Goal: Task Accomplishment & Management: Use online tool/utility

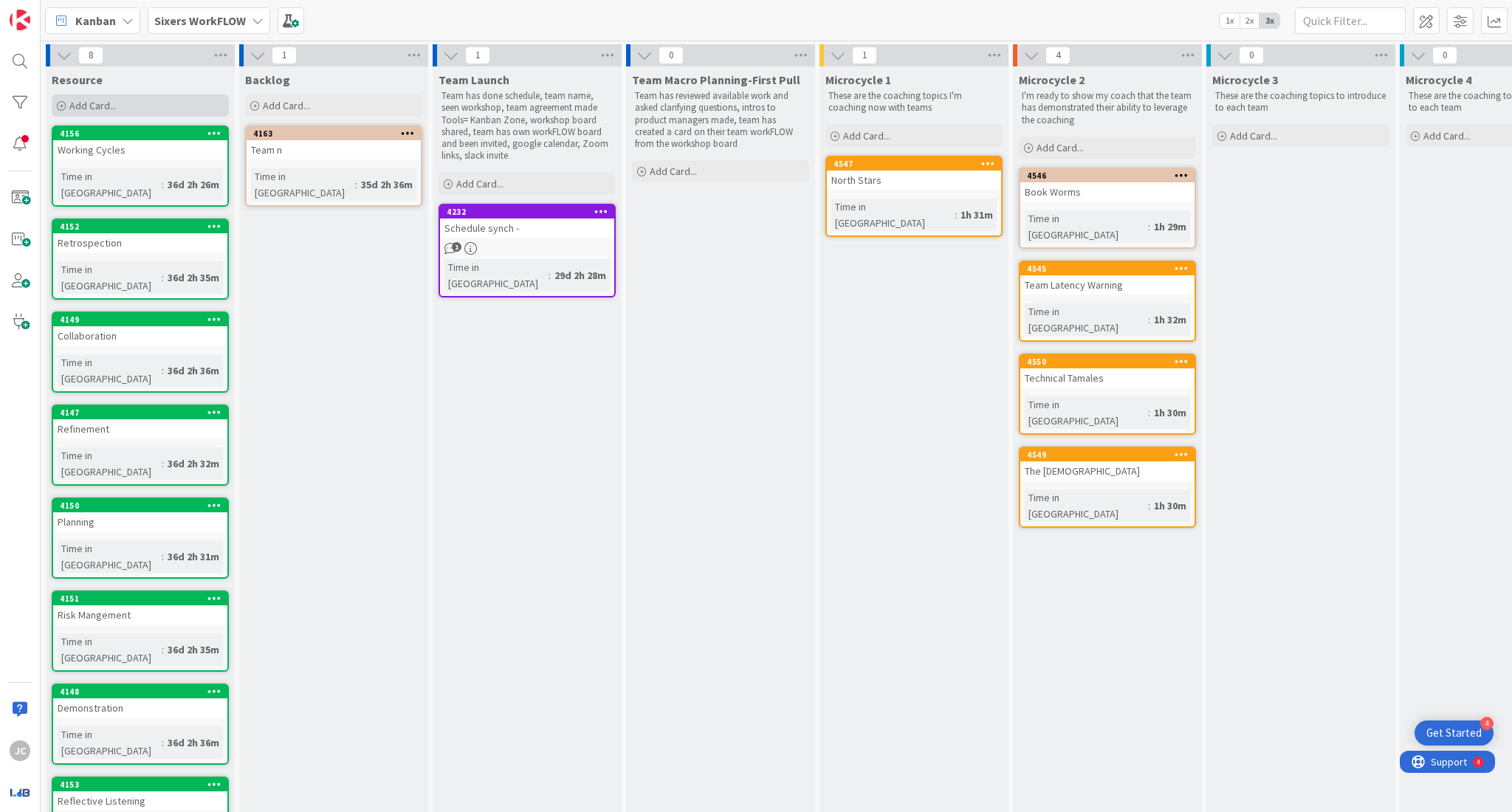
click at [145, 100] on div "Add Card..." at bounding box center [140, 105] width 178 height 22
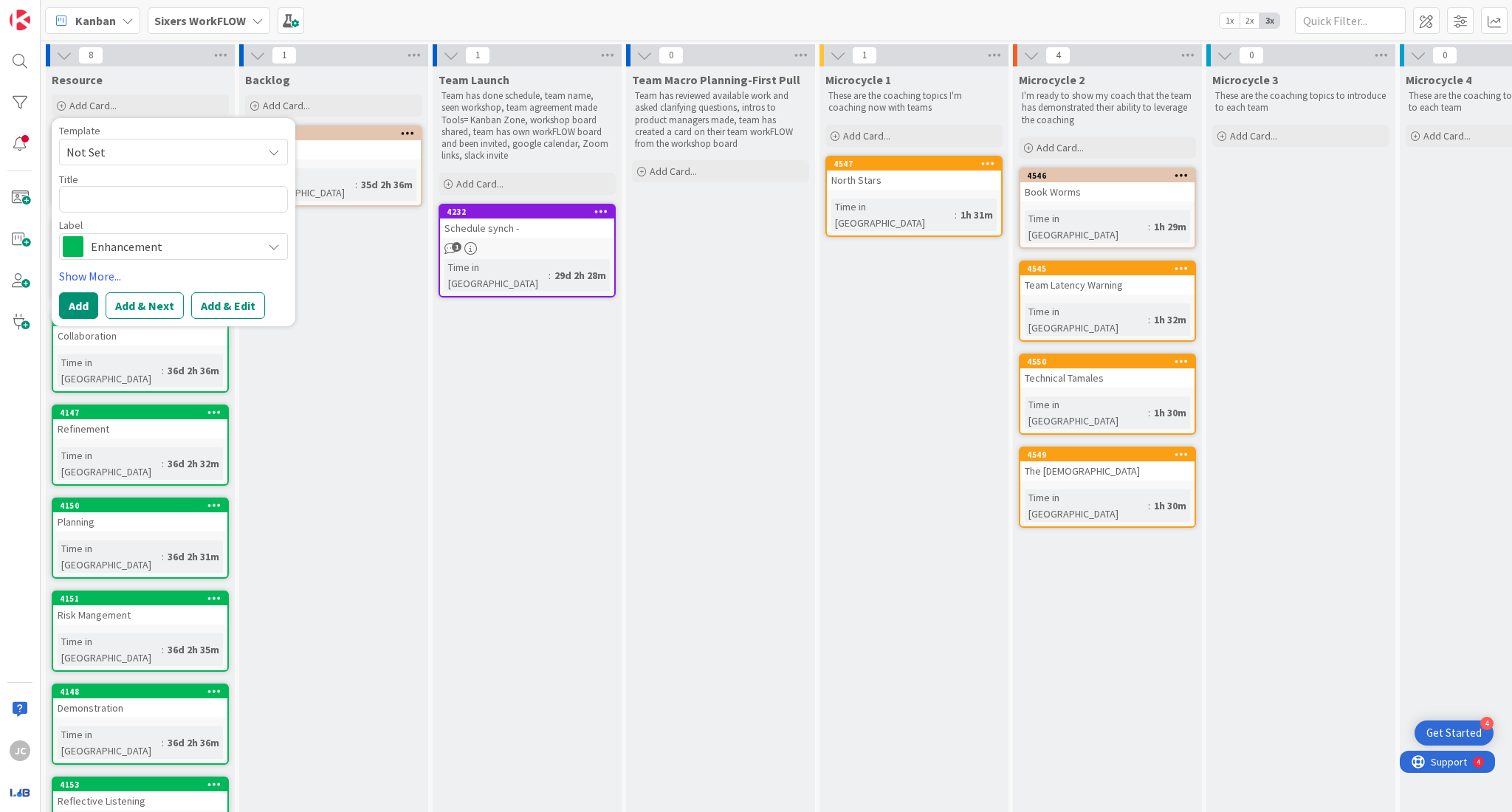
type textarea "x"
type textarea "S"
type textarea "x"
type textarea "Sc"
type textarea "x"
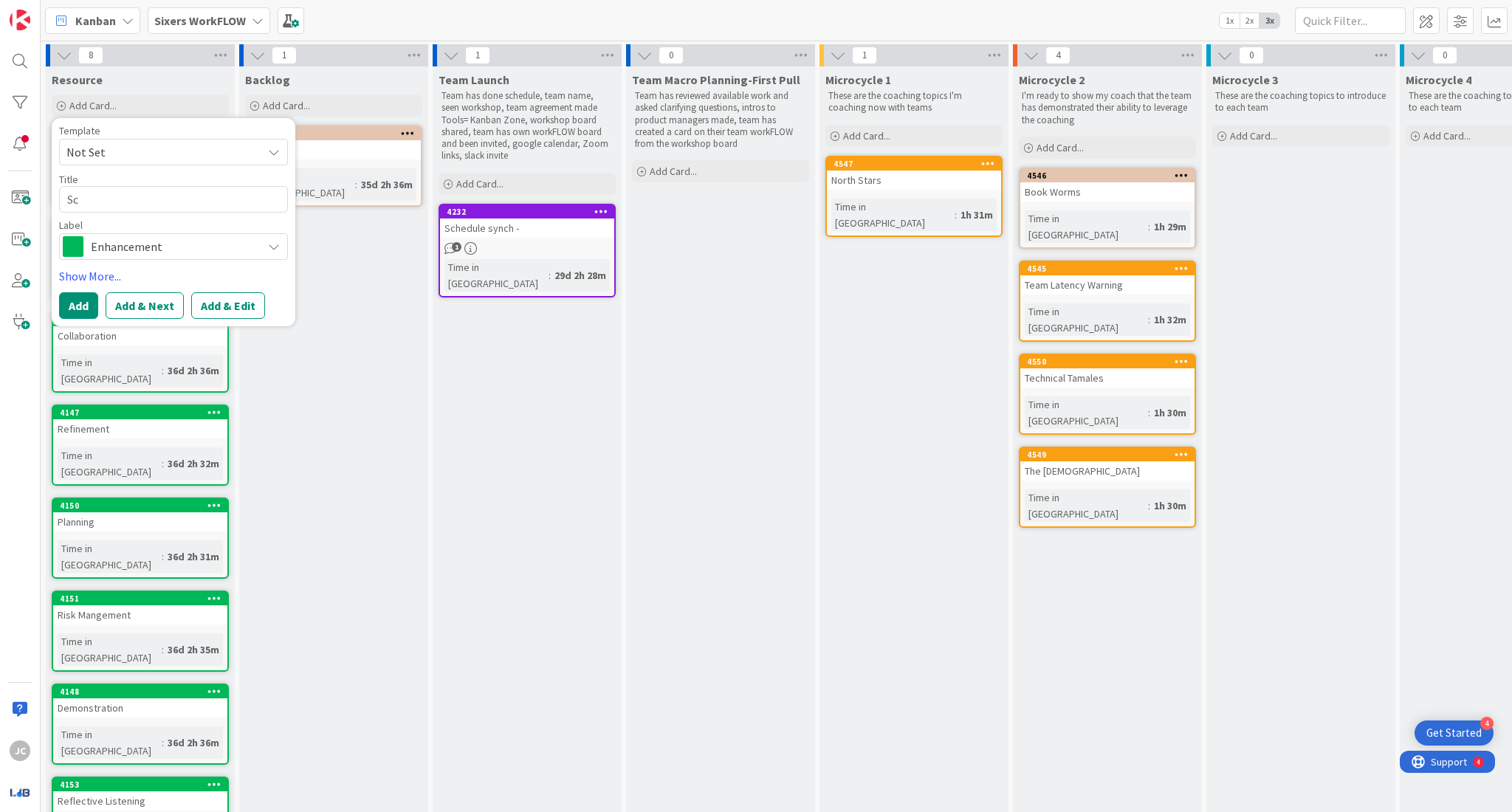
type textarea "Scr"
type textarea "x"
type textarea "Scri"
type textarea "x"
type textarea "Scrip"
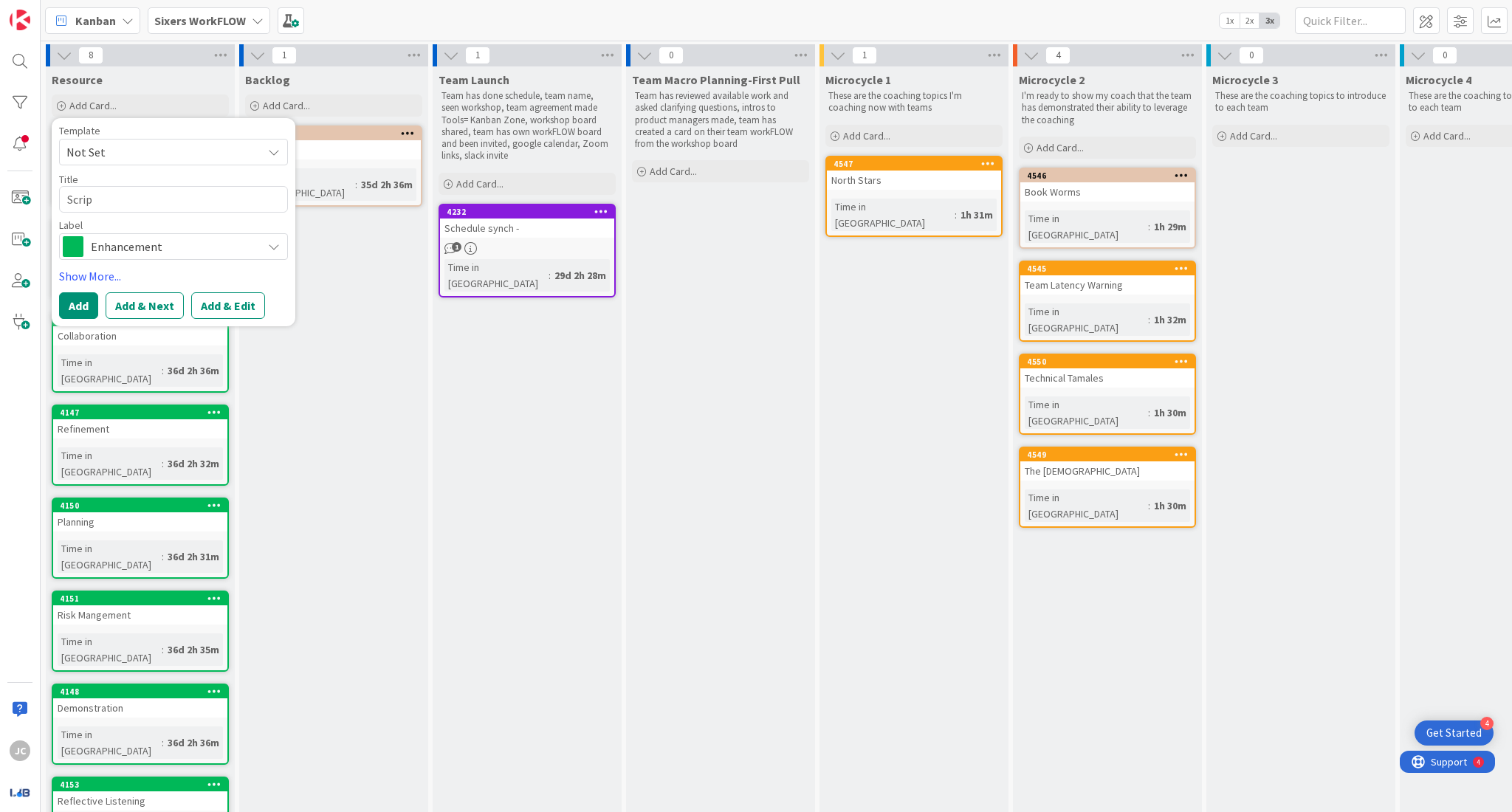
type textarea "x"
type textarea "Script"
type textarea "x"
type textarea "Scripts"
click at [74, 312] on button "Add" at bounding box center [78, 305] width 39 height 27
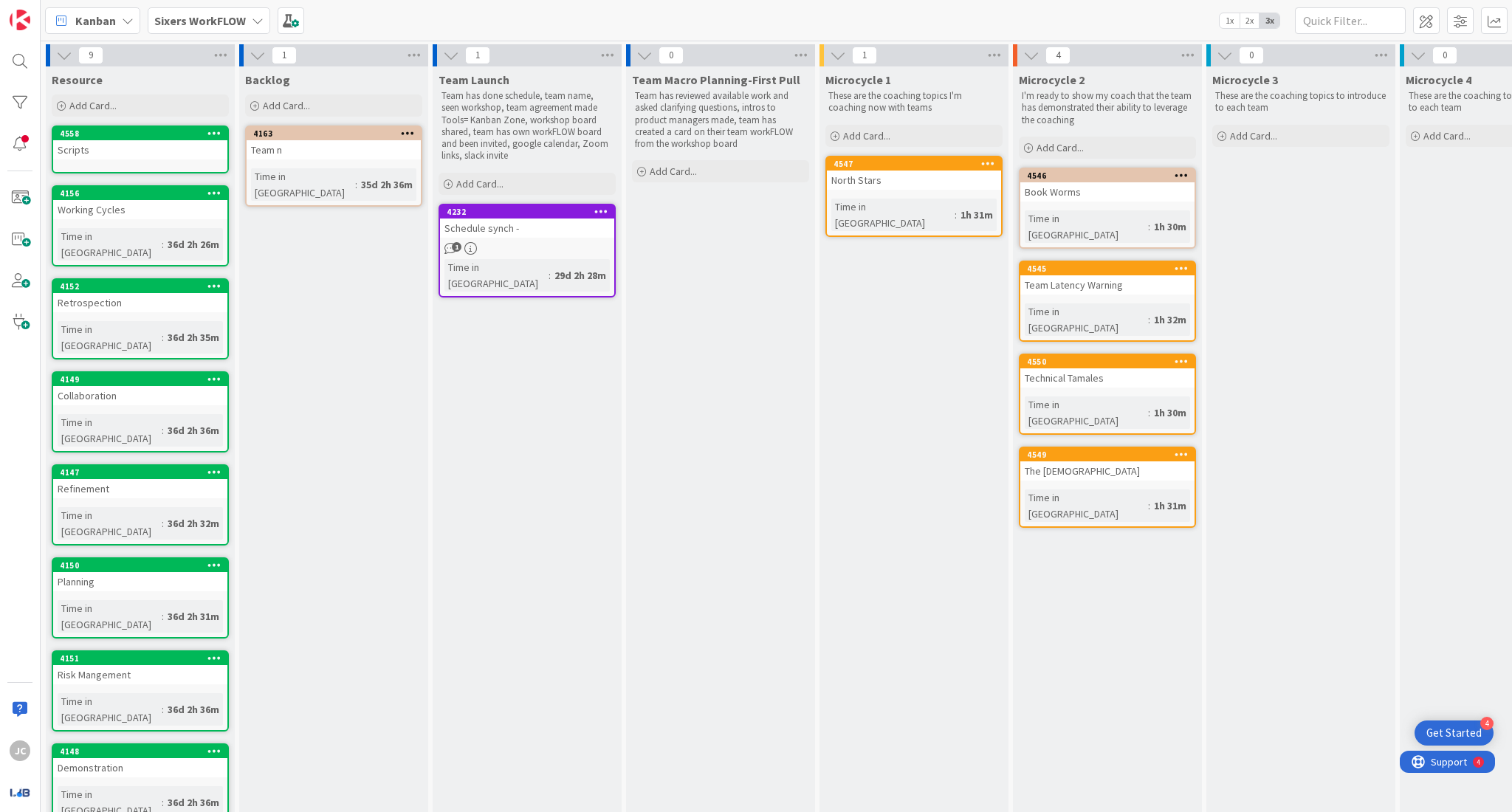
click at [124, 156] on div "Scripts" at bounding box center [140, 150] width 174 height 19
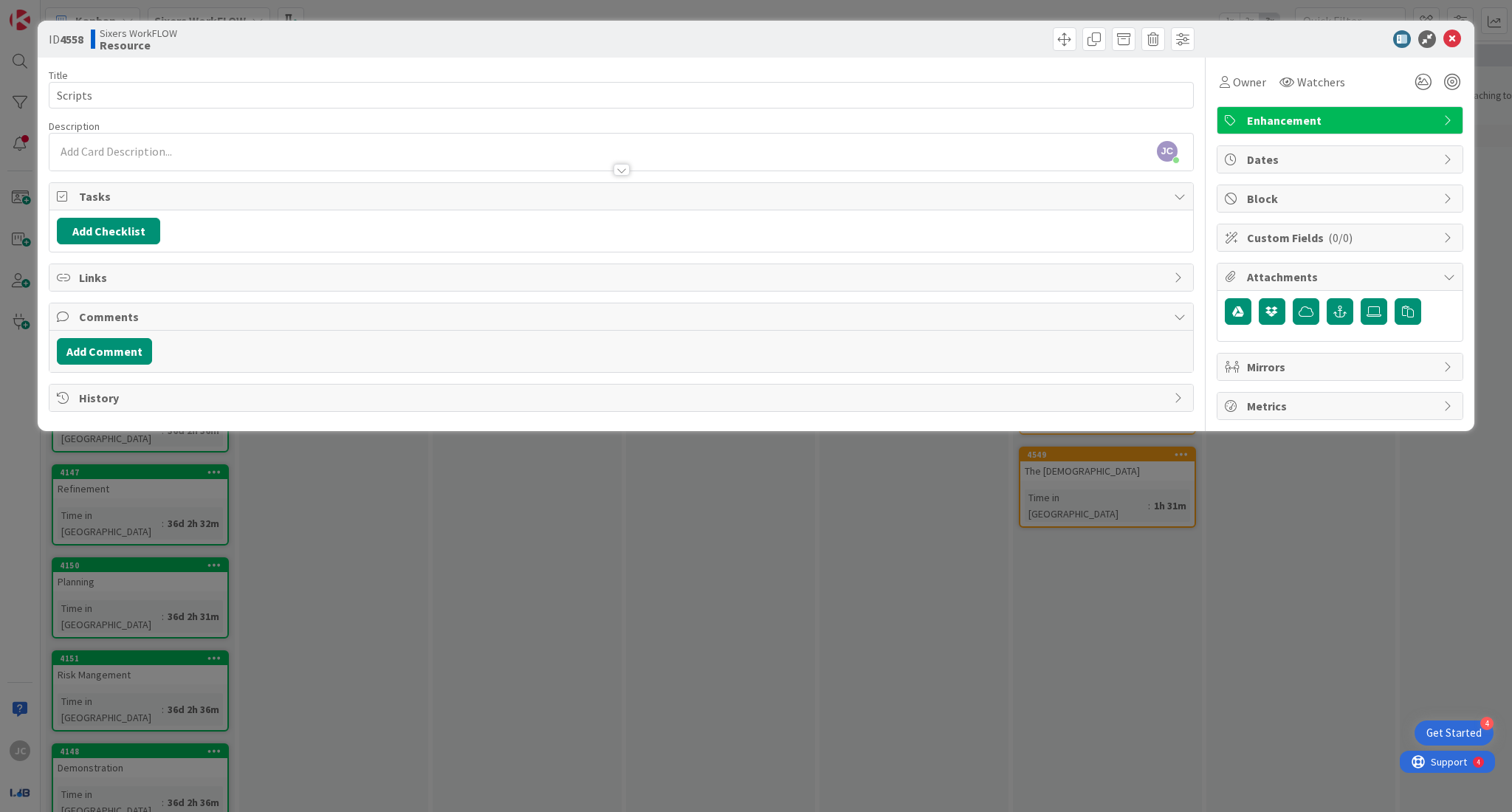
click at [216, 162] on div at bounding box center [621, 162] width 1144 height 15
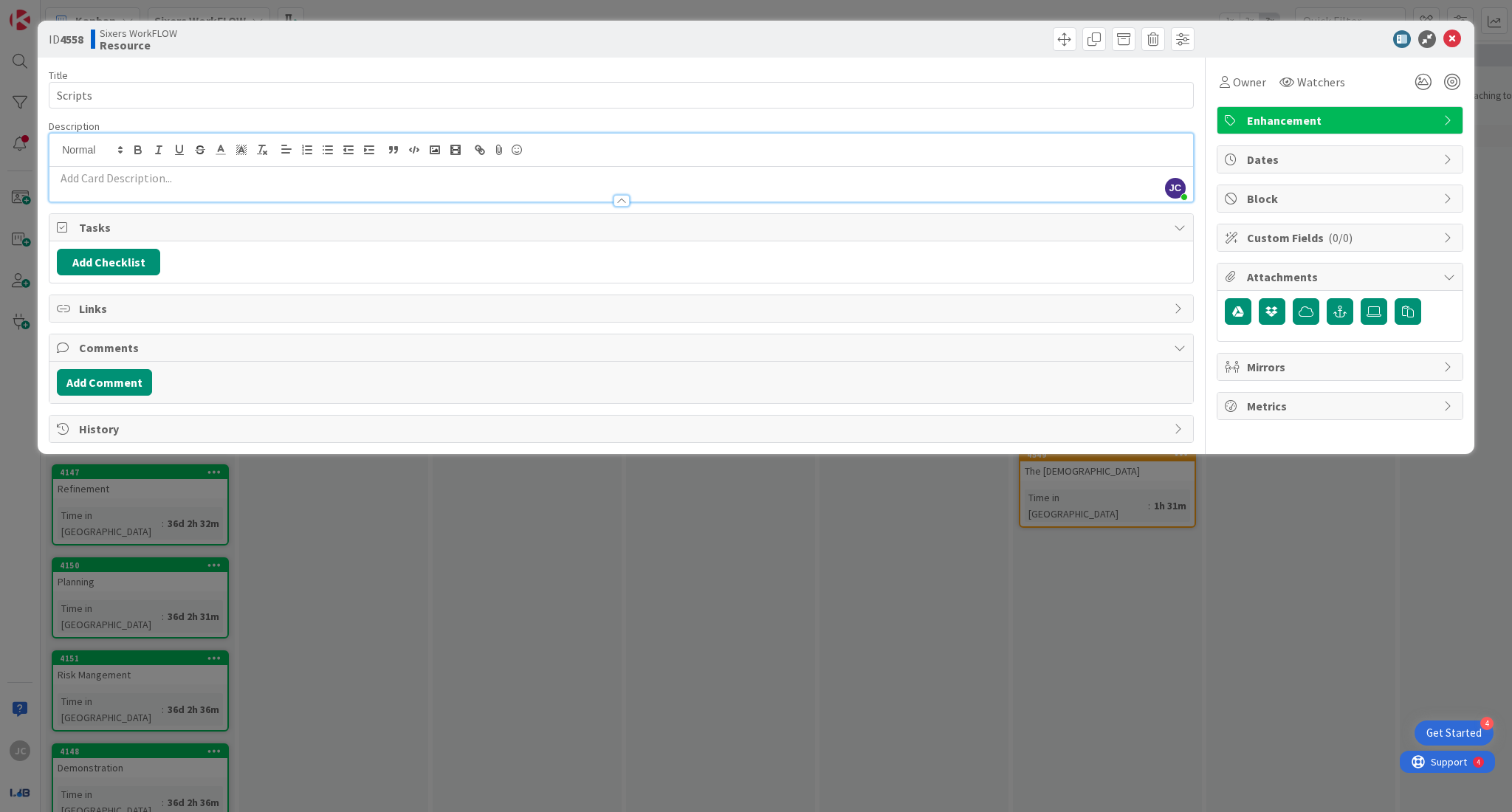
click at [219, 181] on p at bounding box center [621, 178] width 1129 height 17
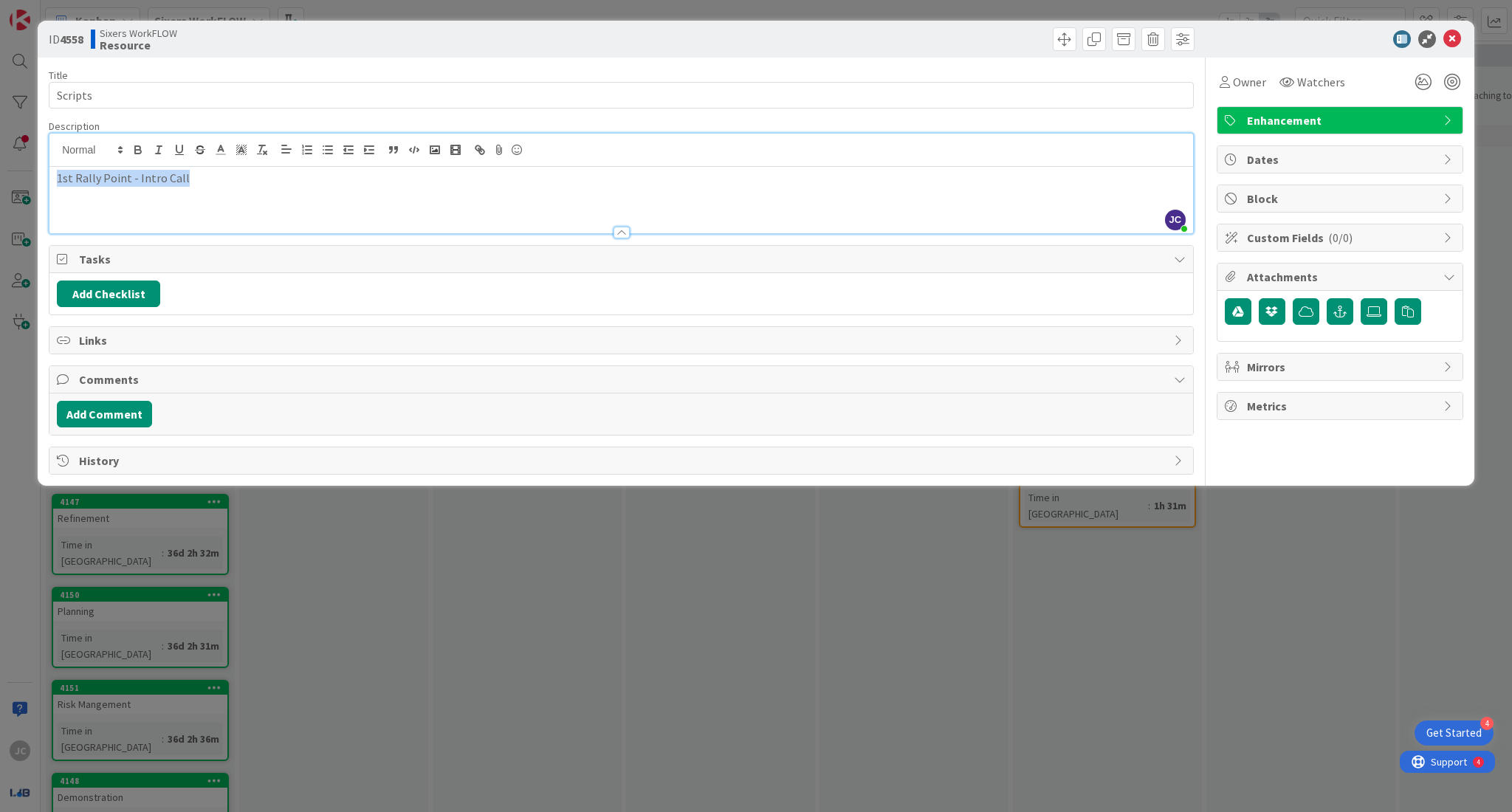
drag, startPoint x: 219, startPoint y: 181, endPoint x: 57, endPoint y: 188, distance: 162.2
click at [57, 188] on div "1st Rally Point - Intro Call" at bounding box center [621, 200] width 1144 height 66
type input "1st Rally Point - Intro Call"
paste input "[URL][DOMAIN_NAME]"
click at [212, 203] on link at bounding box center [206, 207] width 34 height 11
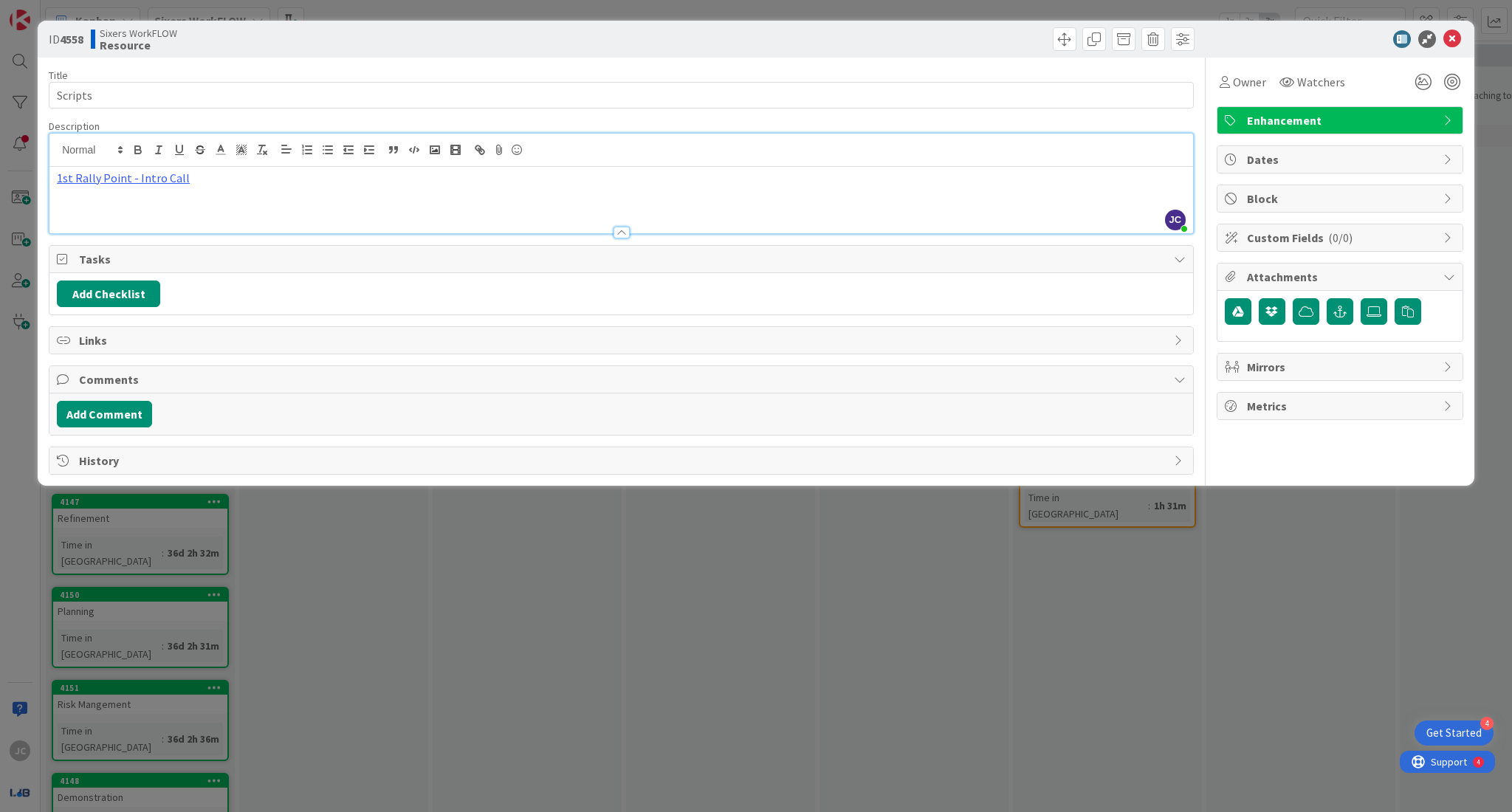
click at [210, 183] on p "1st Rally Point - Intro Call" at bounding box center [621, 178] width 1129 height 17
drag, startPoint x: 169, startPoint y: 199, endPoint x: 57, endPoint y: 203, distance: 112.1
click at [57, 203] on p "Coaching Agreement" at bounding box center [621, 195] width 1129 height 17
type input "Coaching Agreement"
paste input "[URL][DOMAIN_NAME]"
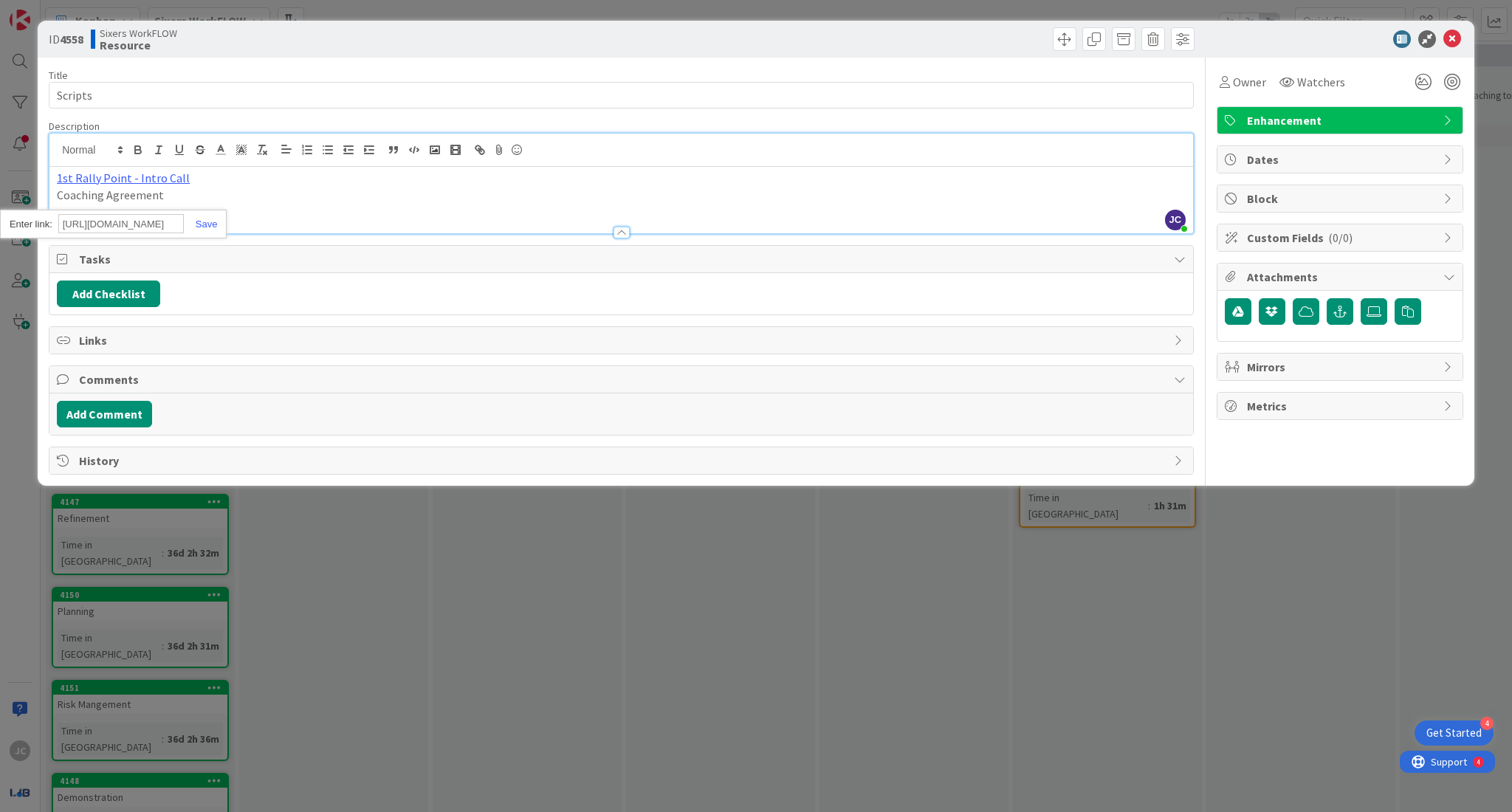
scroll to position [0, 338]
click at [207, 222] on link at bounding box center [201, 224] width 34 height 11
click at [283, 208] on div "1st Rally Point - Intro Call Coaching Agreement" at bounding box center [621, 200] width 1144 height 66
drag, startPoint x: 244, startPoint y: 214, endPoint x: 22, endPoint y: 232, distance: 222.7
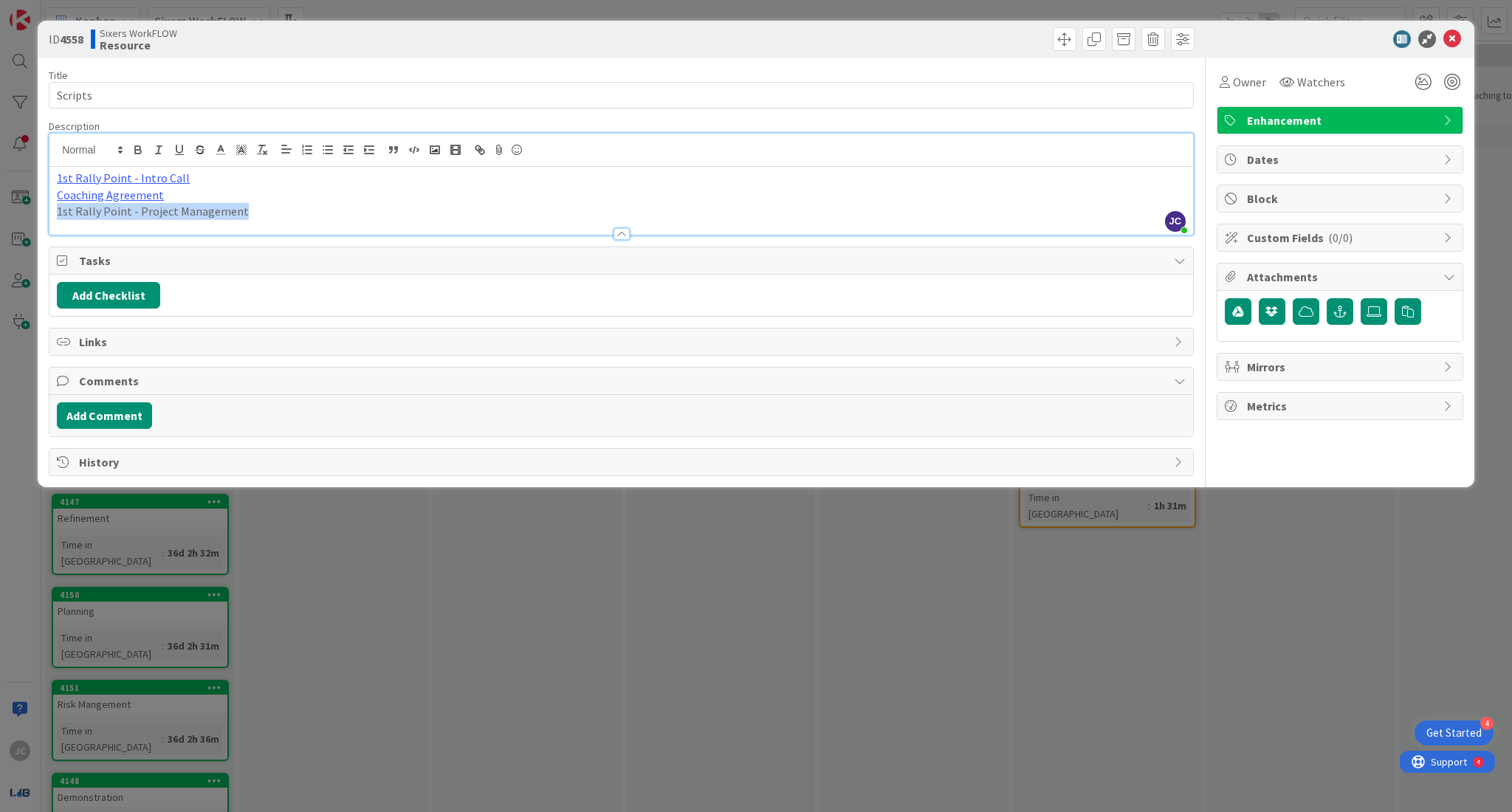
click at [22, 232] on div "ID 4558 Sixers WorkFLOW Resource Title 7 / 128 Scripts Description [PERSON_NAME…" at bounding box center [756, 406] width 1512 height 812
type input "1st Rally Point - Project Management"
paste input "[URL][DOMAIN_NAME]"
type input "[URL][DOMAIN_NAME]"
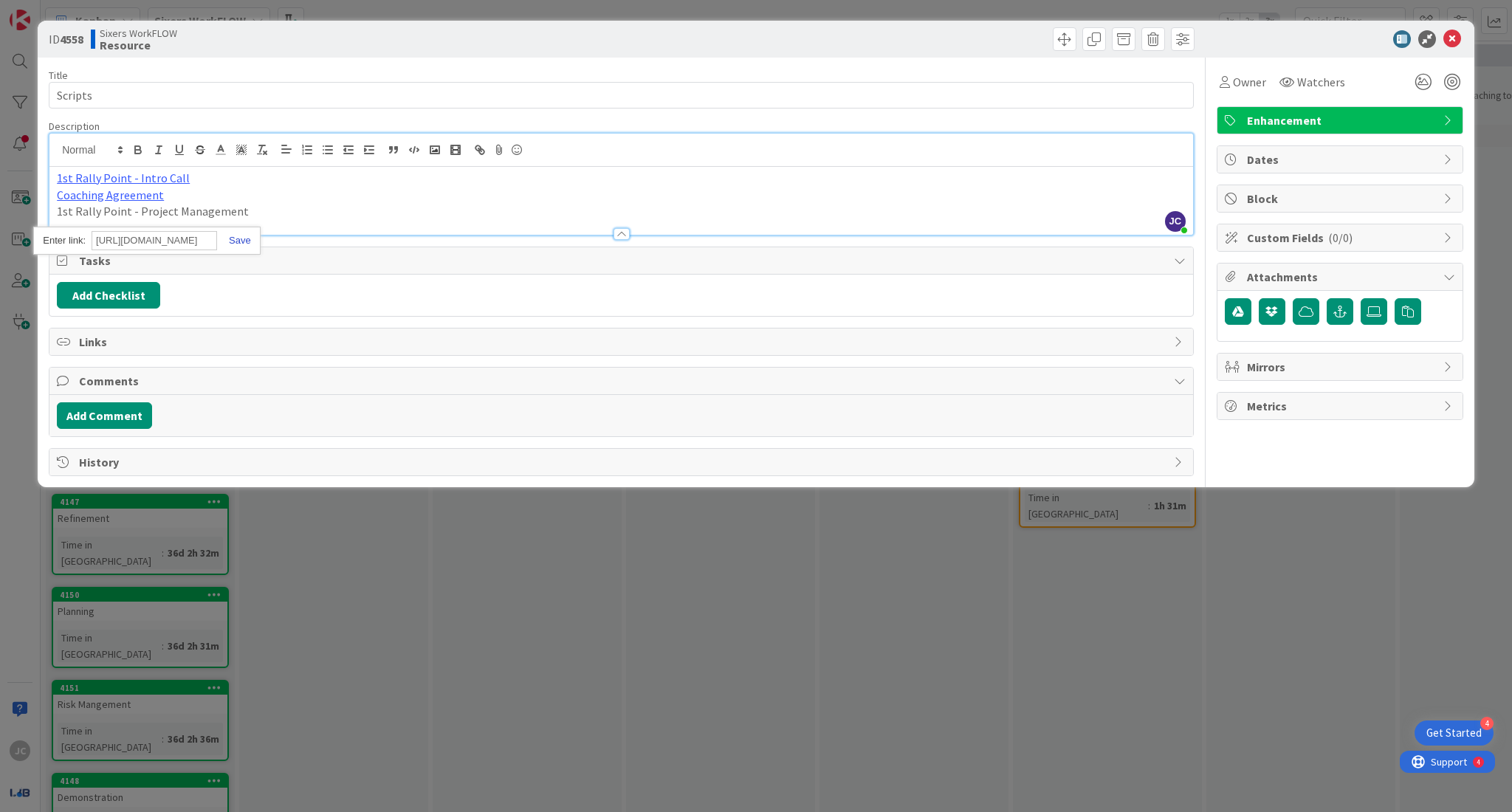
click at [239, 239] on link at bounding box center [234, 241] width 34 height 11
